Goal: Find specific page/section: Find specific page/section

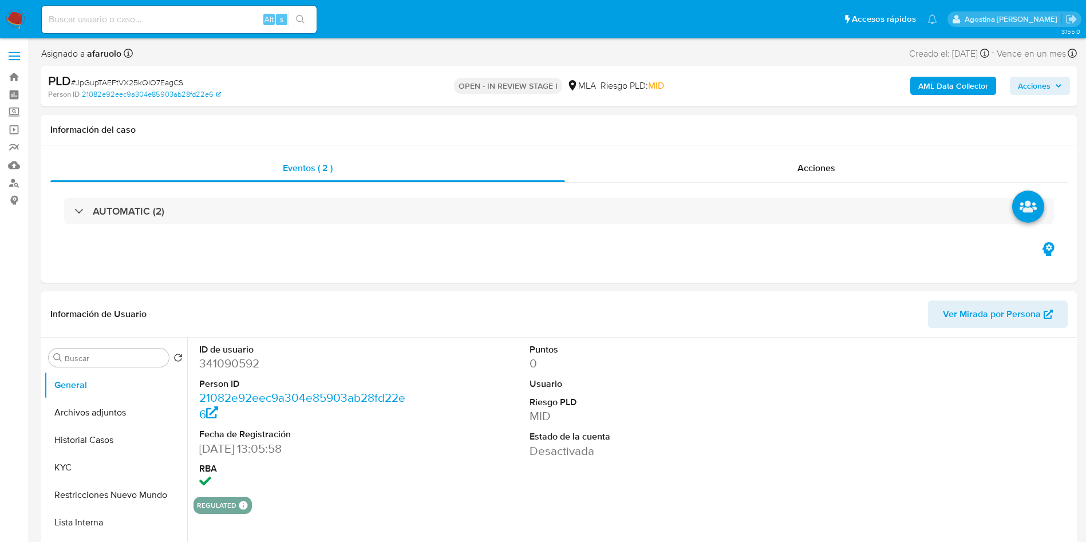
select select "10"
click at [196, 22] on input at bounding box center [179, 19] width 275 height 15
paste input "401944692"
type input "401944692"
